Goal: Information Seeking & Learning: Learn about a topic

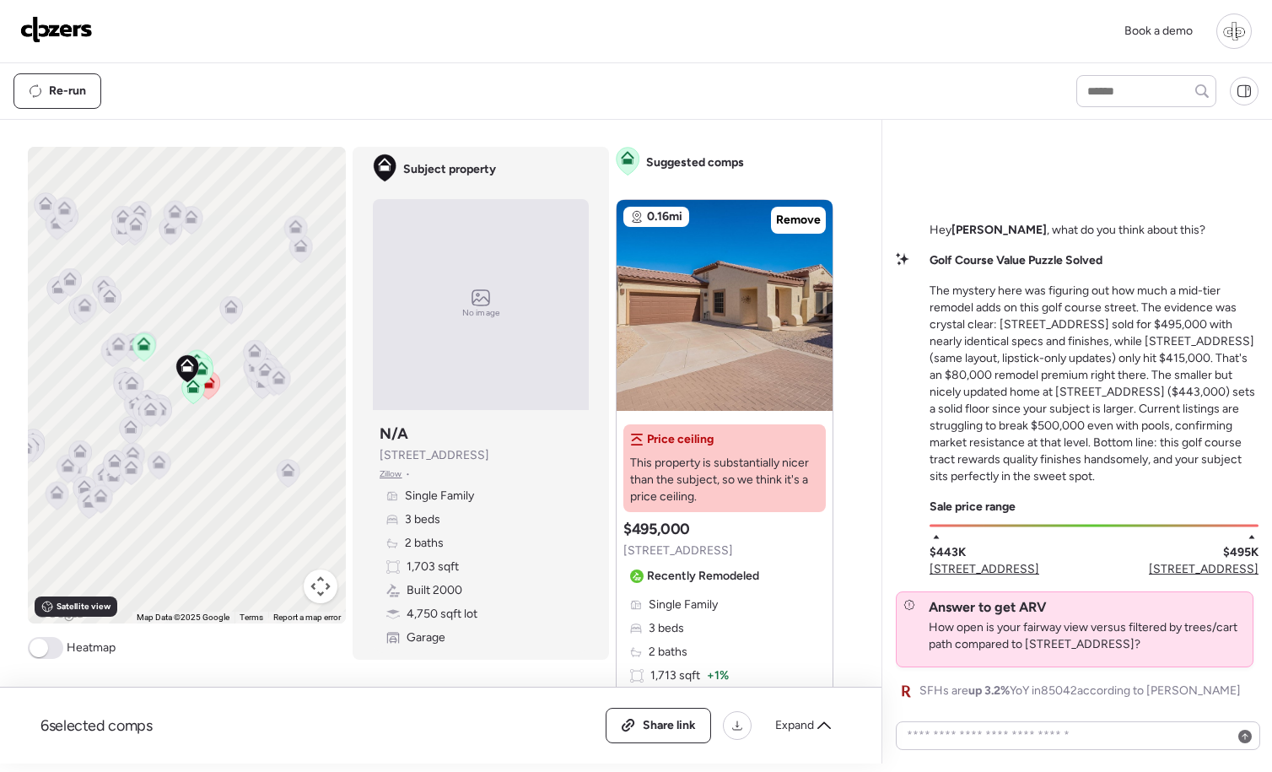
drag, startPoint x: 928, startPoint y: 290, endPoint x: 1100, endPoint y: 474, distance: 251.9
click at [1100, 474] on div "Golf Course Value Puzzle Solved The mystery here was figuring out how much a mi…" at bounding box center [1077, 368] width 363 height 233
copy p "The mystery here was figuring out how much a mid-tier remodel adds on this golf…"
click at [906, 483] on div "Golf Course Value Puzzle Solved The mystery here was figuring out how much a mi…" at bounding box center [1077, 368] width 363 height 233
drag, startPoint x: 929, startPoint y: 262, endPoint x: 1109, endPoint y: 262, distance: 179.7
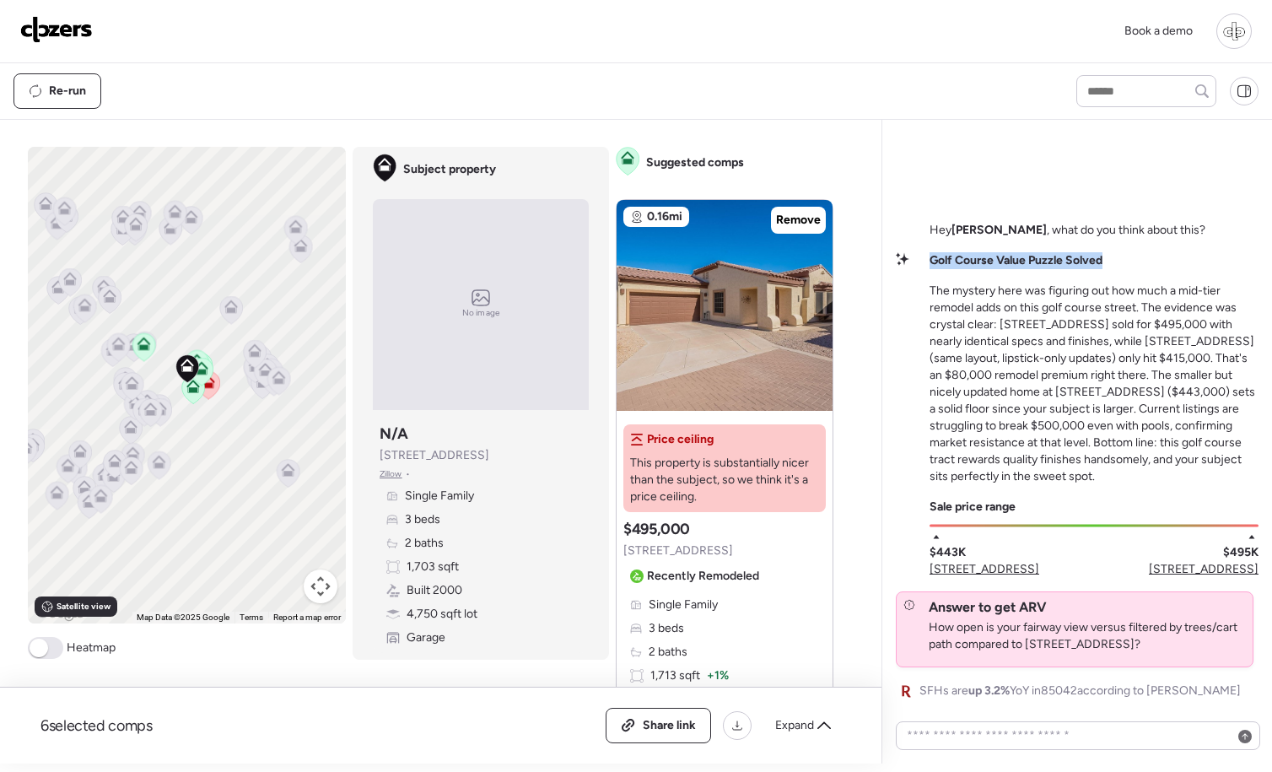
click at [1109, 262] on div "Golf Course Value Puzzle Solved The mystery here was figuring out how much a mi…" at bounding box center [1094, 368] width 329 height 233
copy strong "Golf Course Value Puzzle Solved"
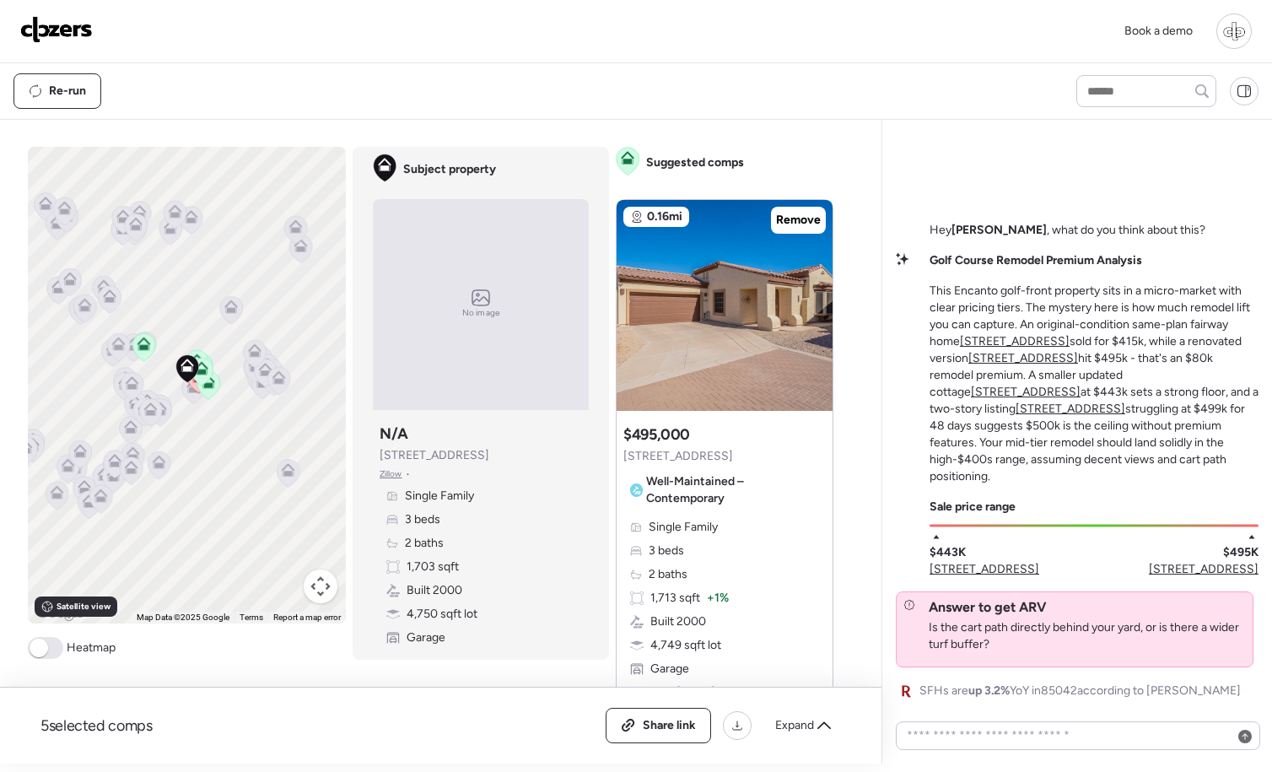
click at [1012, 348] on u "[STREET_ADDRESS]" at bounding box center [1015, 341] width 110 height 14
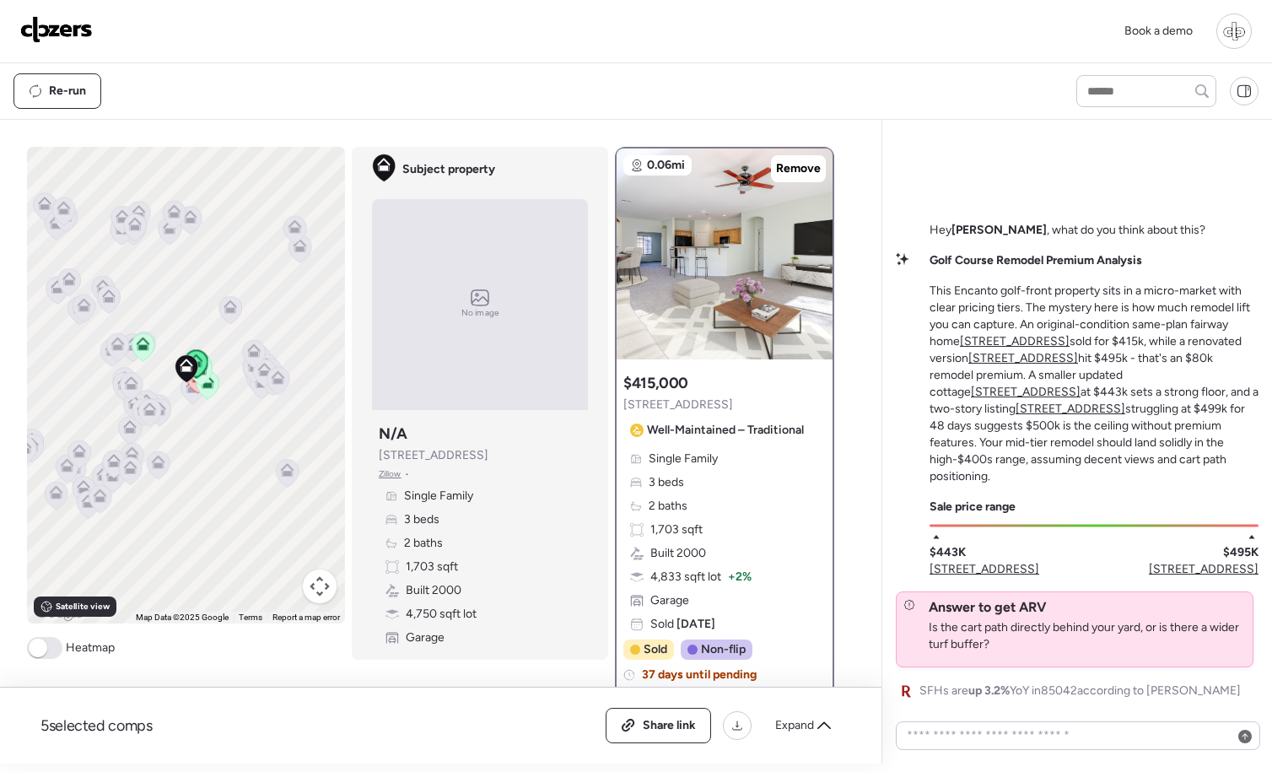
click at [1010, 365] on u "[STREET_ADDRESS]" at bounding box center [1024, 358] width 110 height 14
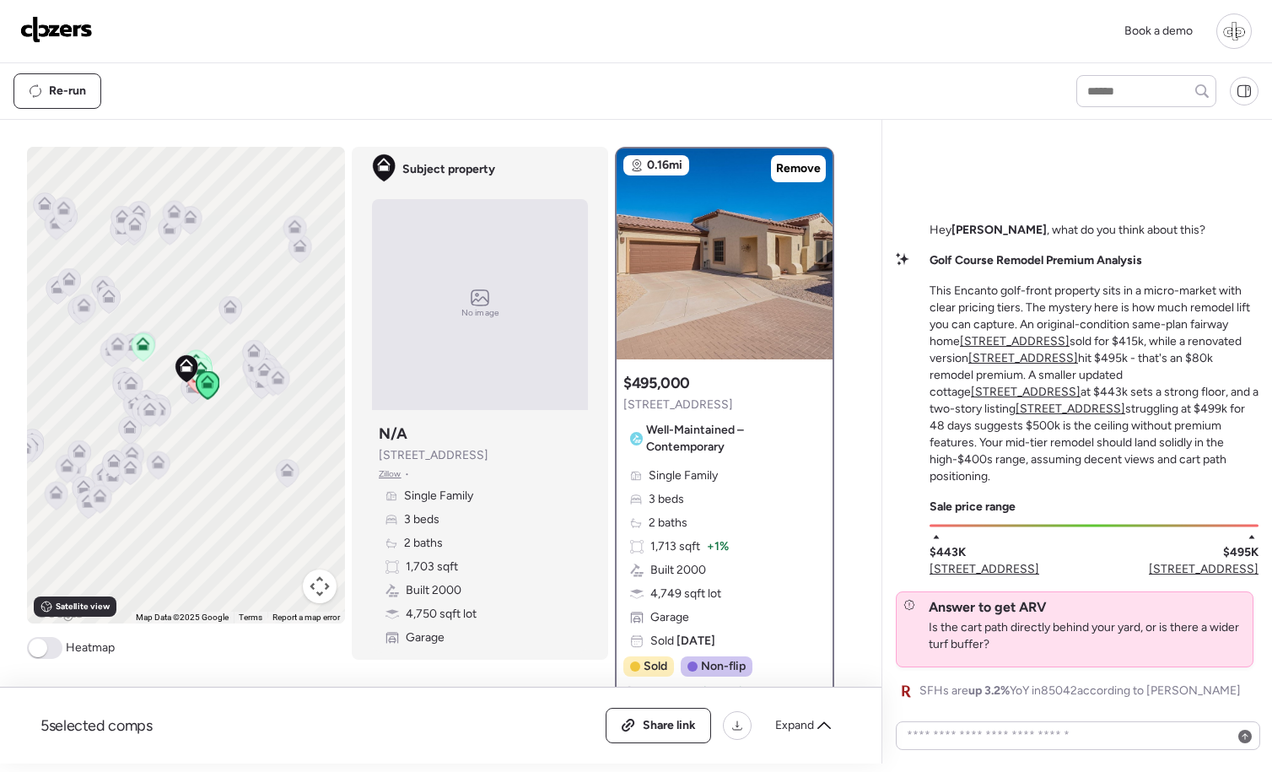
click at [1081, 389] on u "[STREET_ADDRESS]" at bounding box center [1026, 392] width 110 height 14
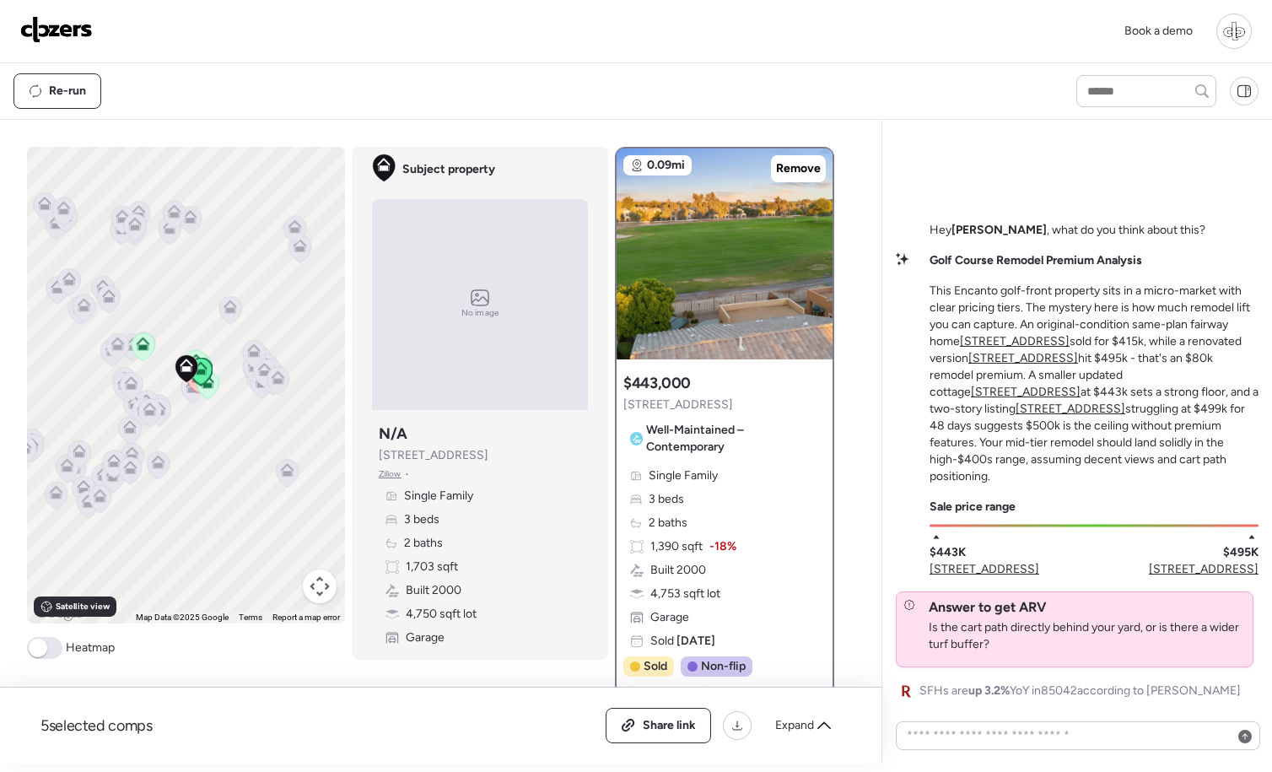
click at [1211, 419] on p "This Encanto golf-front property sits in a micro-market with clear pricing tier…" at bounding box center [1094, 384] width 329 height 202
click at [1125, 408] on u "[STREET_ADDRESS]" at bounding box center [1071, 409] width 110 height 14
